Goal: Navigation & Orientation: Find specific page/section

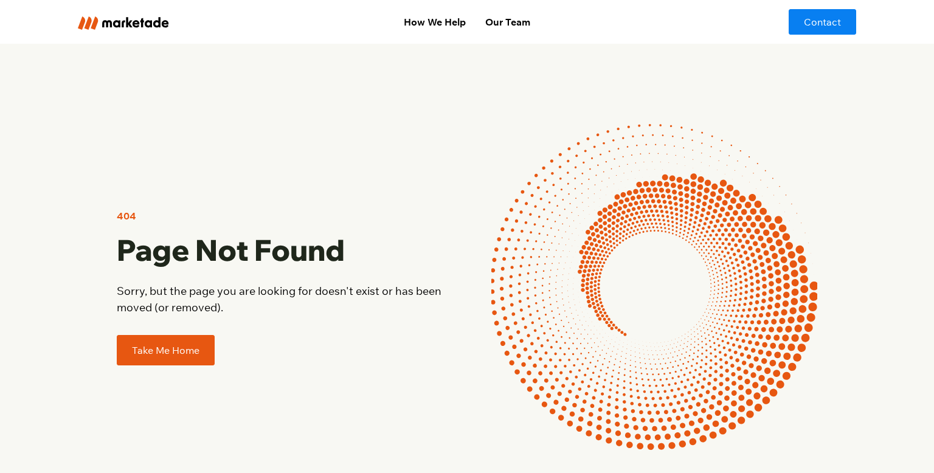
click at [182, 348] on link "Take Me Home" at bounding box center [166, 350] width 98 height 30
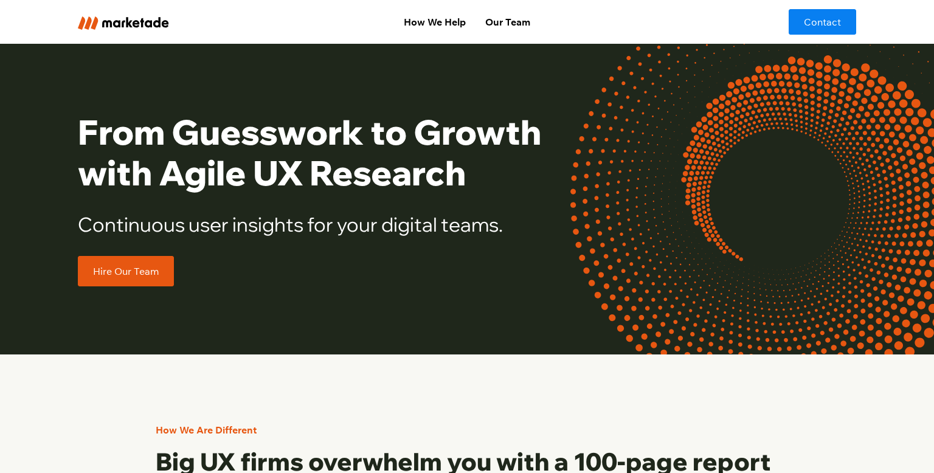
click at [144, 266] on link "Hire Our Team" at bounding box center [126, 271] width 96 height 30
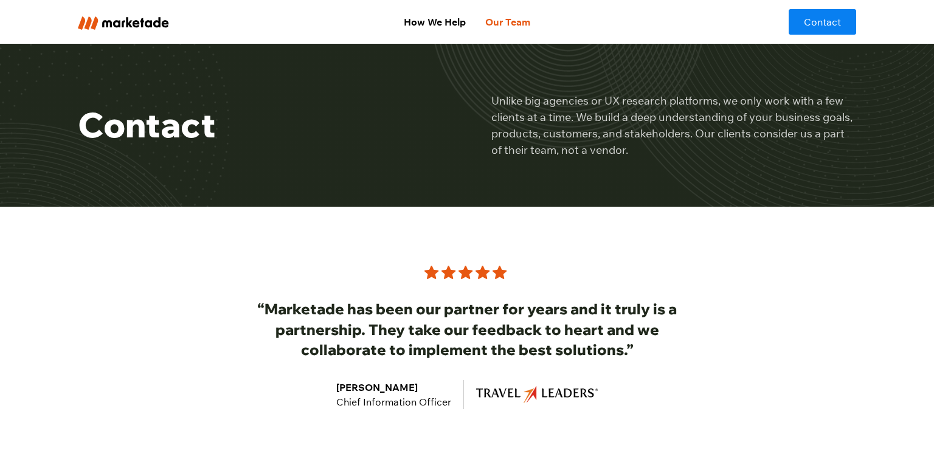
click at [490, 22] on link "Our Team" at bounding box center [508, 22] width 64 height 24
